Goal: Task Accomplishment & Management: Manage account settings

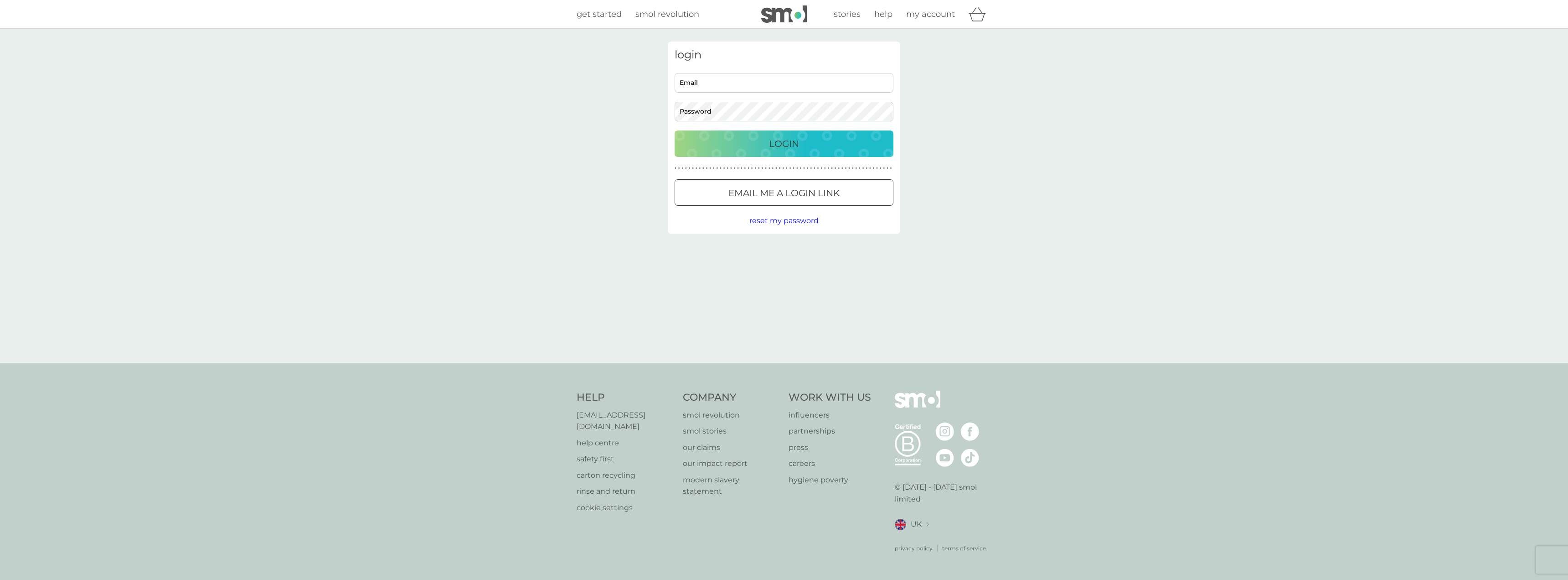
click at [732, 81] on input "Email" at bounding box center [784, 82] width 219 height 20
type input "[PERSON_NAME][EMAIL_ADDRESS][DOMAIN_NAME]"
click at [719, 136] on div "Login" at bounding box center [784, 144] width 200 height 15
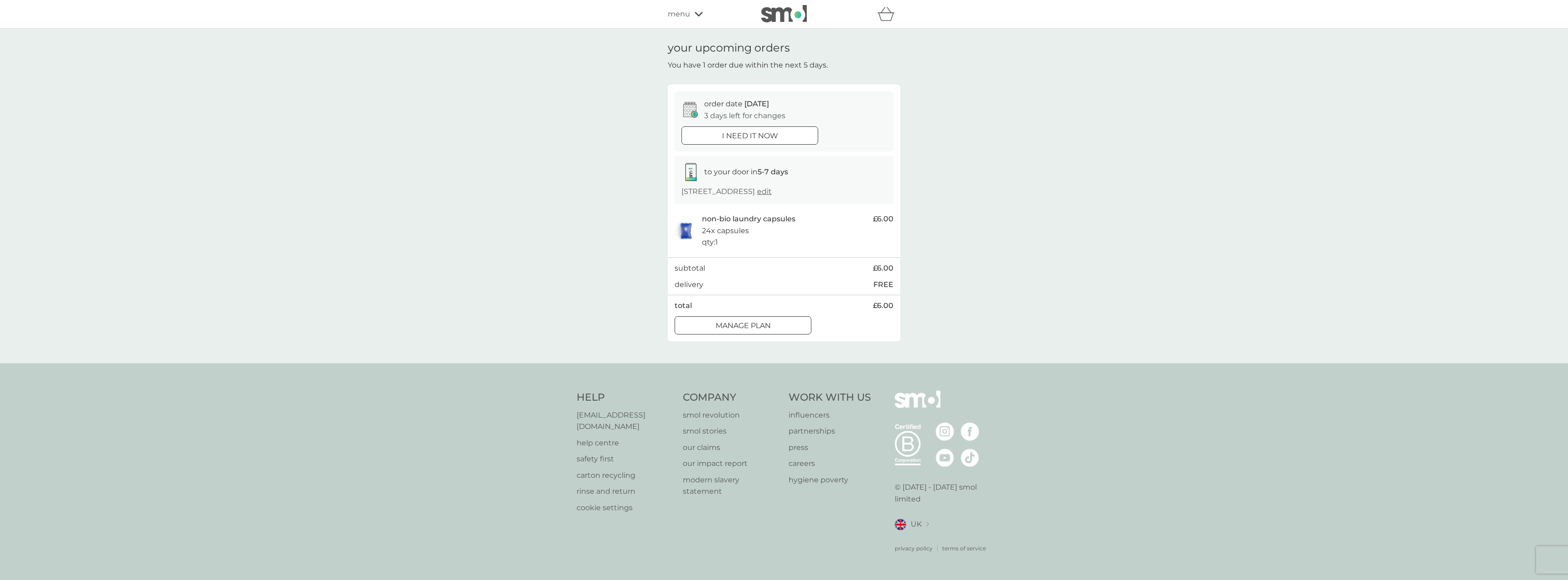
click at [754, 330] on div at bounding box center [743, 325] width 33 height 9
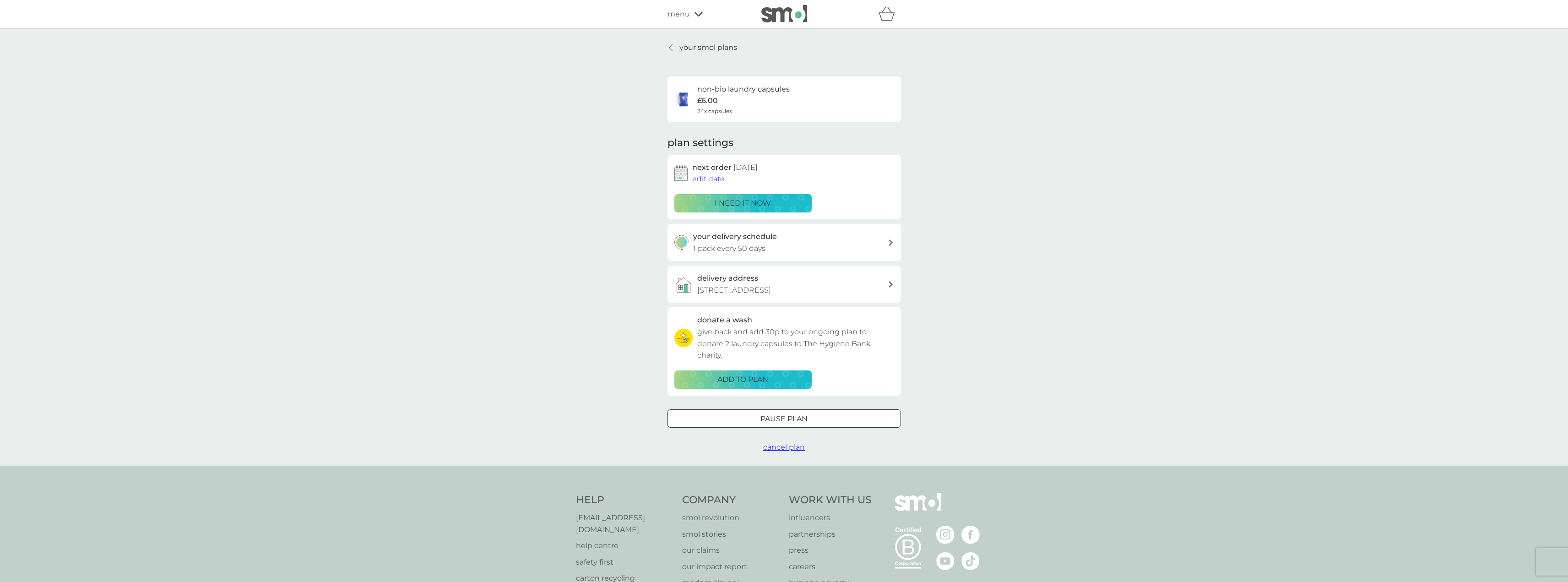
click at [717, 179] on span "edit date" at bounding box center [709, 179] width 32 height 9
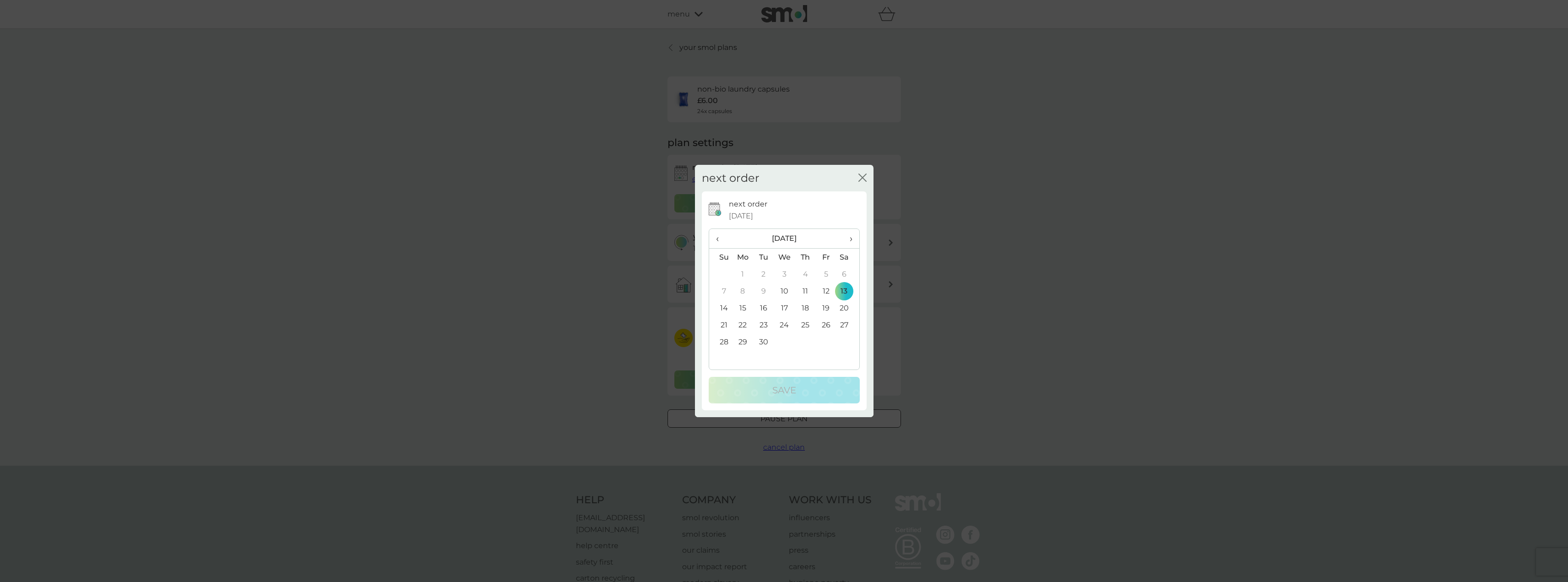
click at [853, 239] on th "›" at bounding box center [847, 239] width 23 height 20
click at [785, 275] on td "1" at bounding box center [784, 274] width 21 height 17
click at [807, 392] on div "Save" at bounding box center [784, 390] width 132 height 15
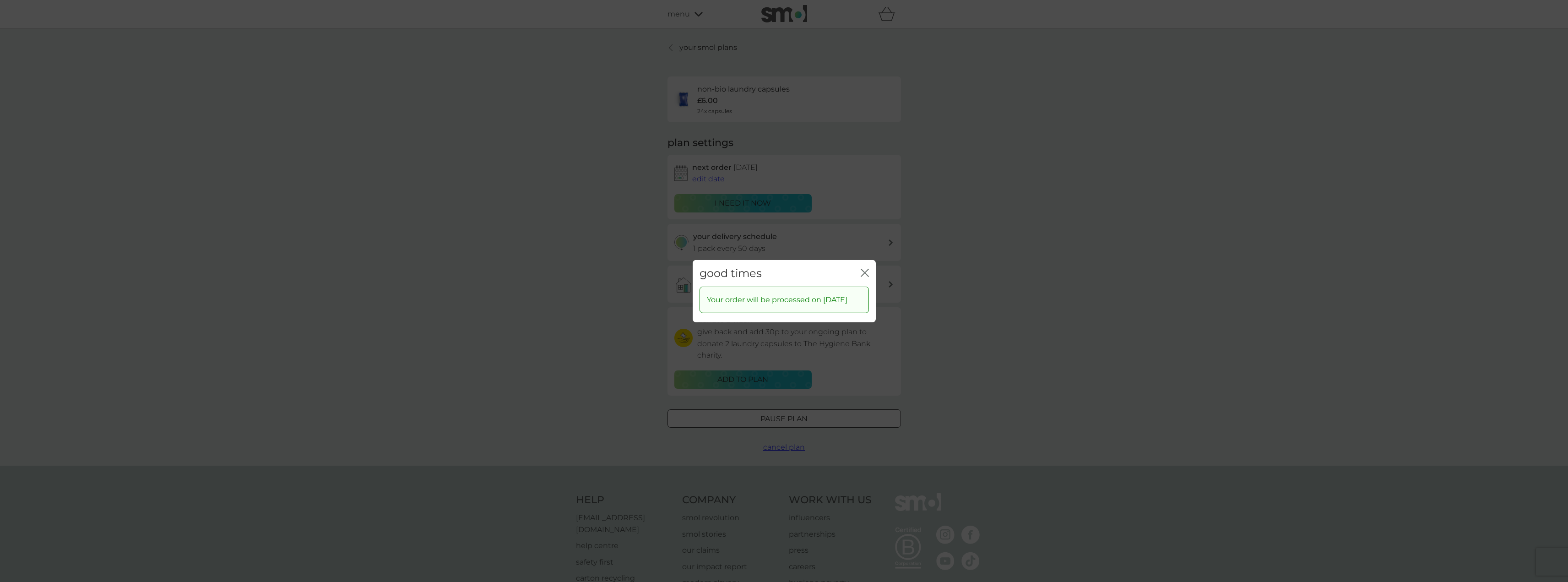
click at [864, 272] on icon "close" at bounding box center [865, 272] width 8 height 8
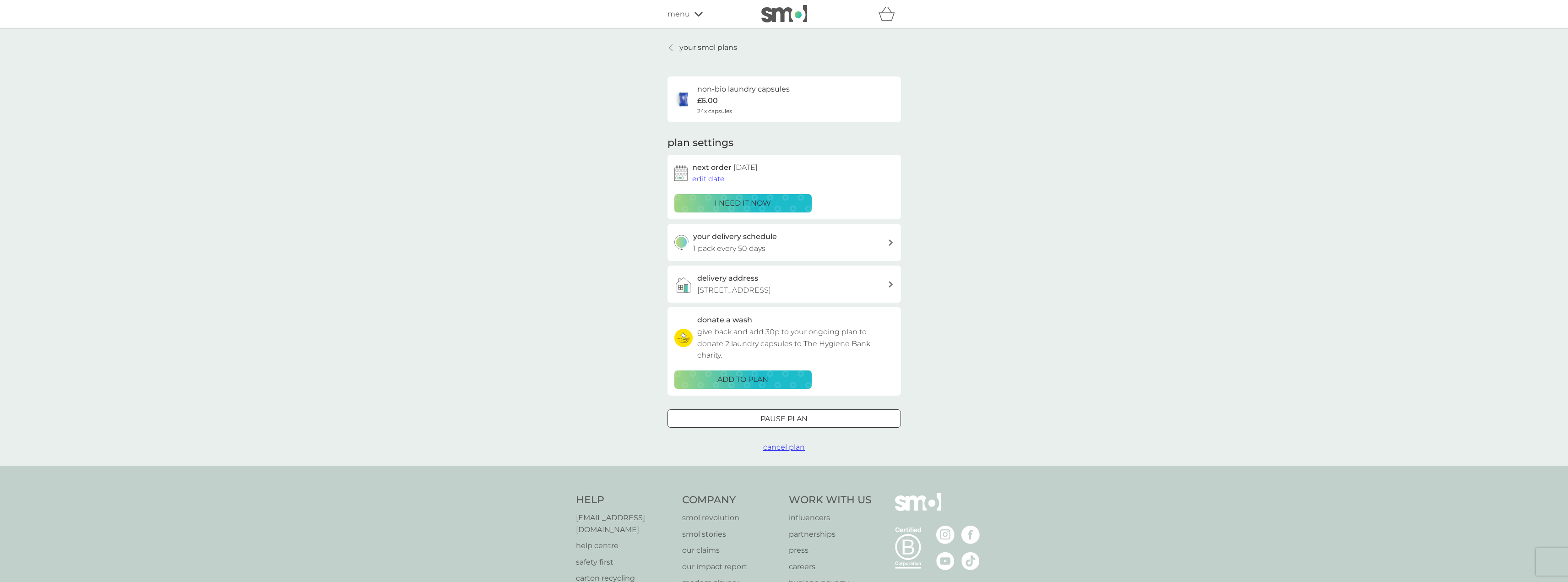
click at [693, 48] on p "your smol plans" at bounding box center [708, 48] width 58 height 12
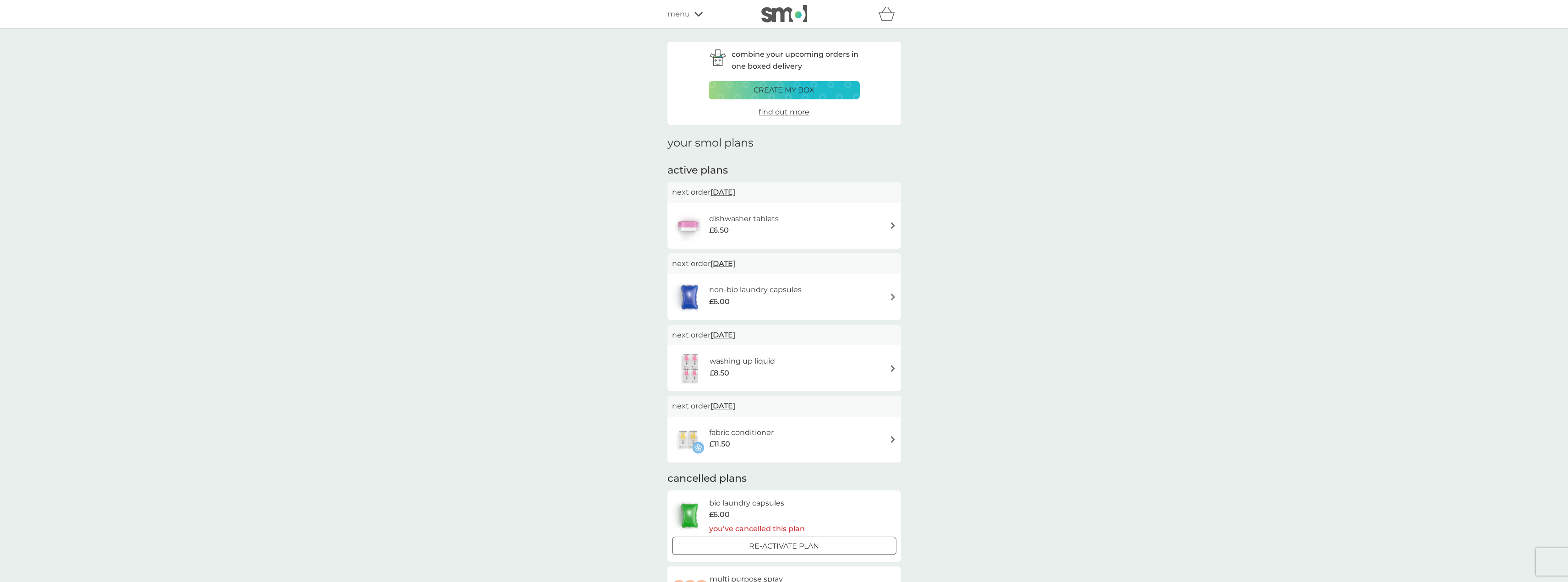
click at [735, 190] on span "29 Sep 2025" at bounding box center [723, 192] width 25 height 18
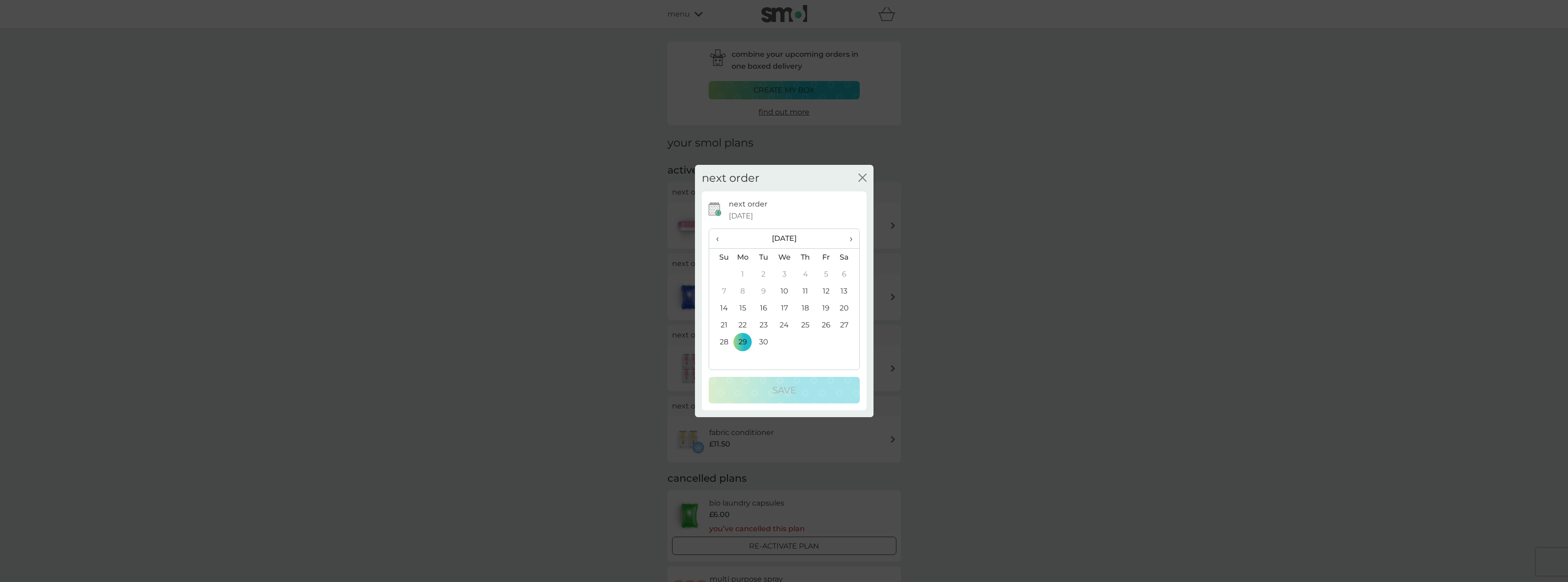
click at [848, 240] on span "›" at bounding box center [847, 239] width 10 height 19
click at [784, 273] on td "1" at bounding box center [784, 274] width 21 height 17
click at [798, 392] on div "Save" at bounding box center [784, 390] width 132 height 15
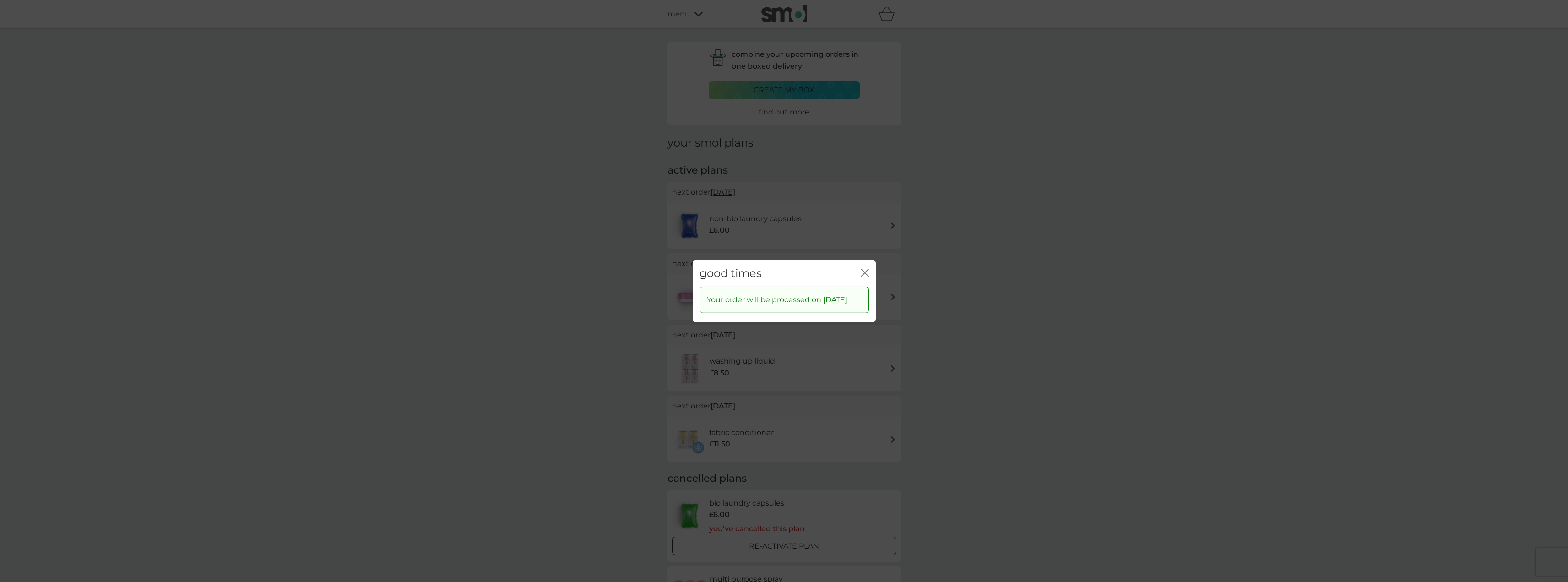
click at [867, 272] on icon "close" at bounding box center [865, 272] width 8 height 8
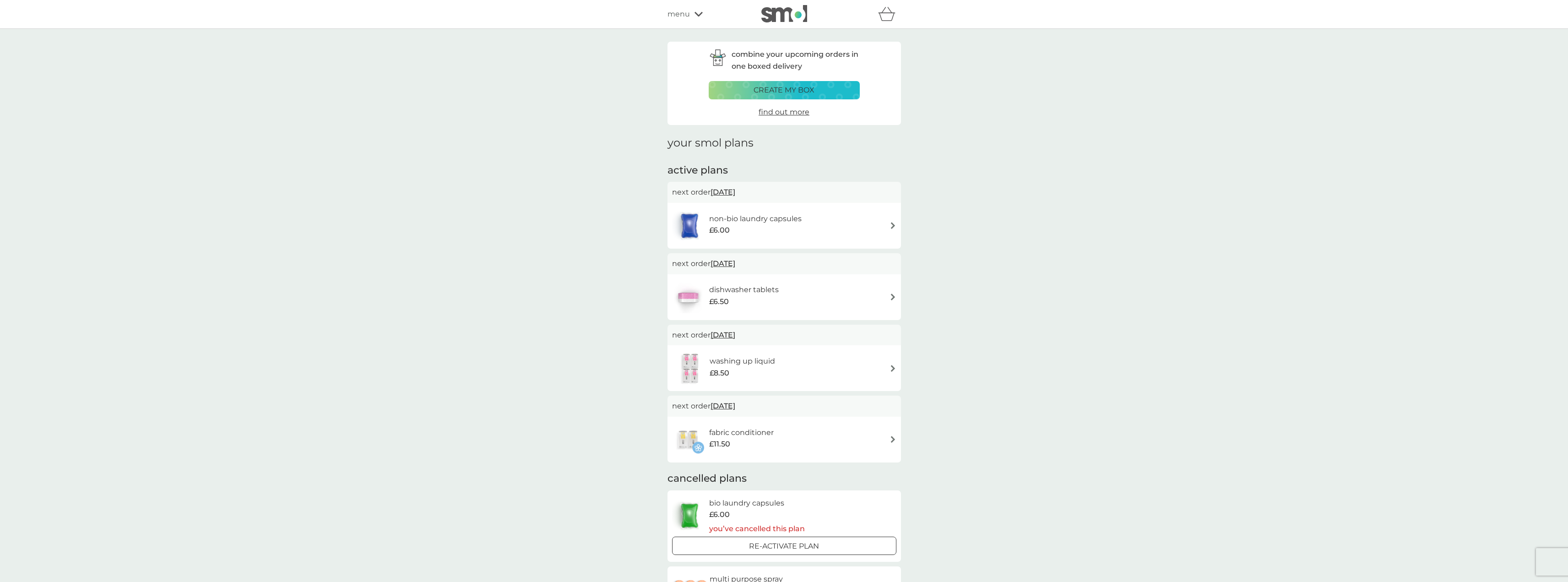
click at [794, 91] on p "create my box" at bounding box center [783, 90] width 61 height 12
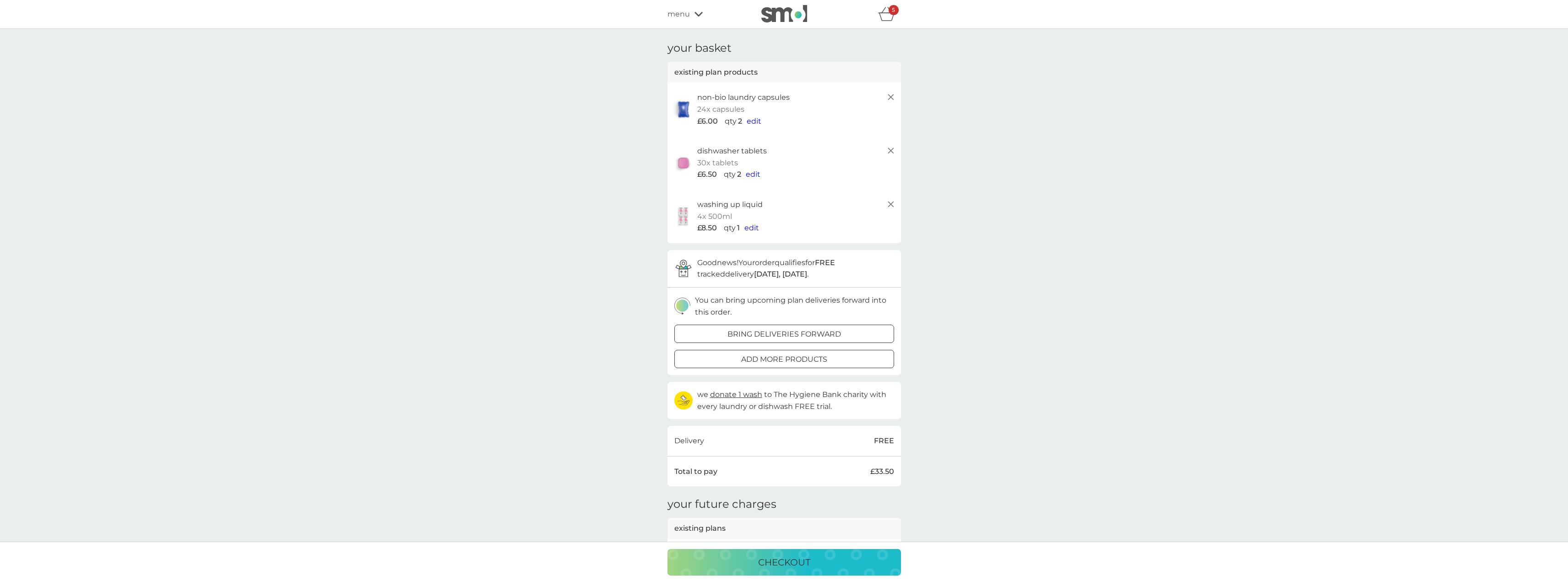
click at [808, 559] on p "checkout" at bounding box center [784, 562] width 52 height 15
